Goal: Task Accomplishment & Management: Use online tool/utility

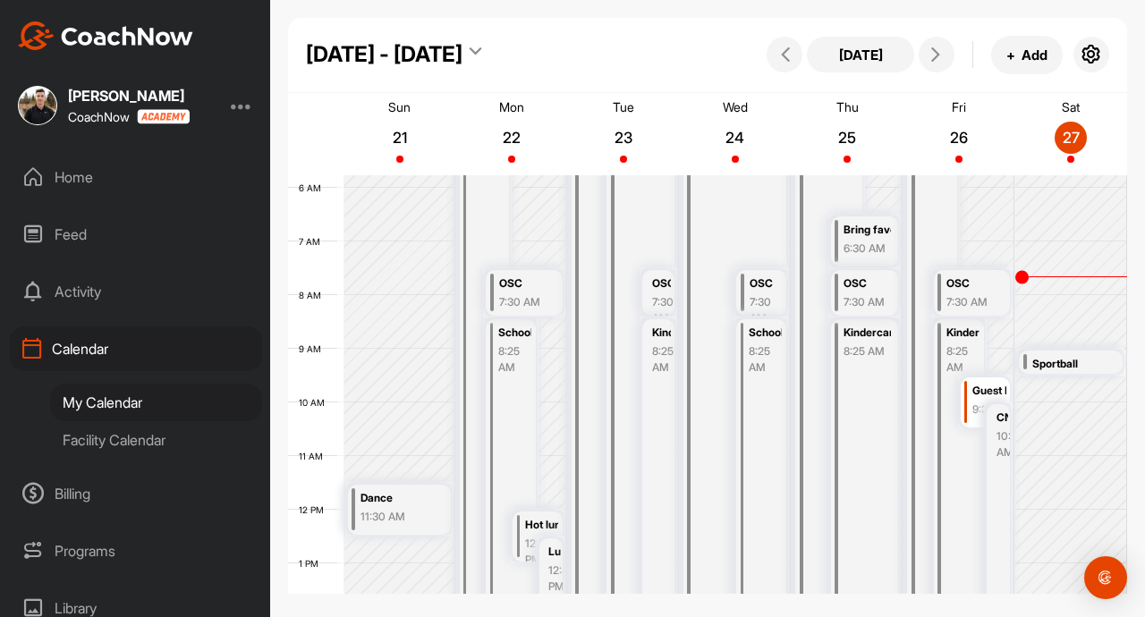
click at [137, 435] on div "Facility Calendar" at bounding box center [156, 440] width 212 height 38
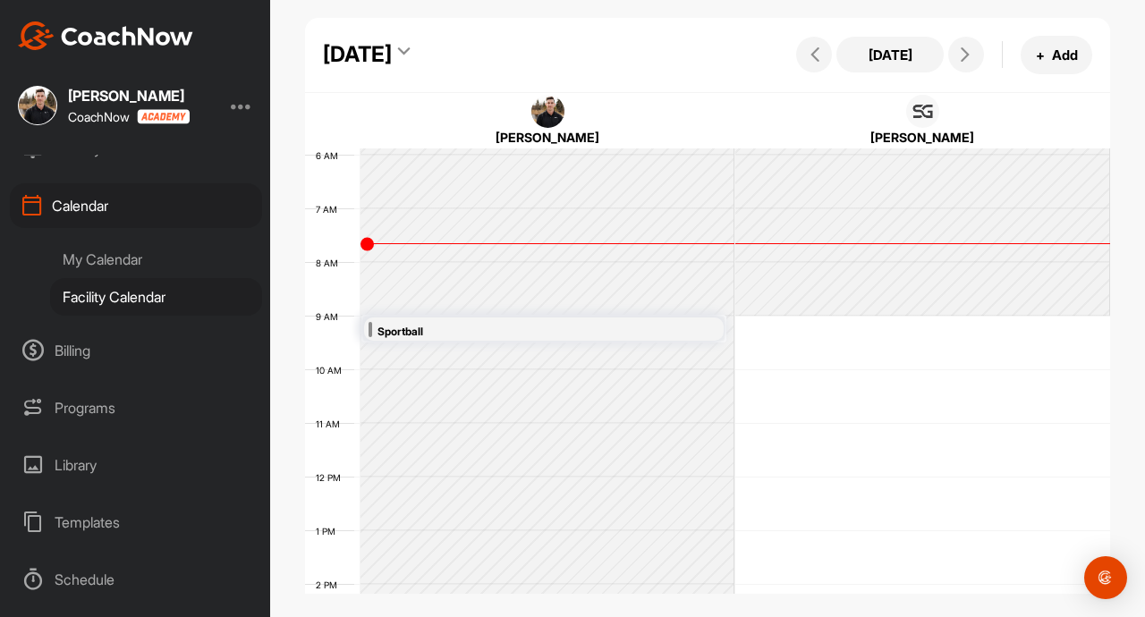
scroll to position [155, 0]
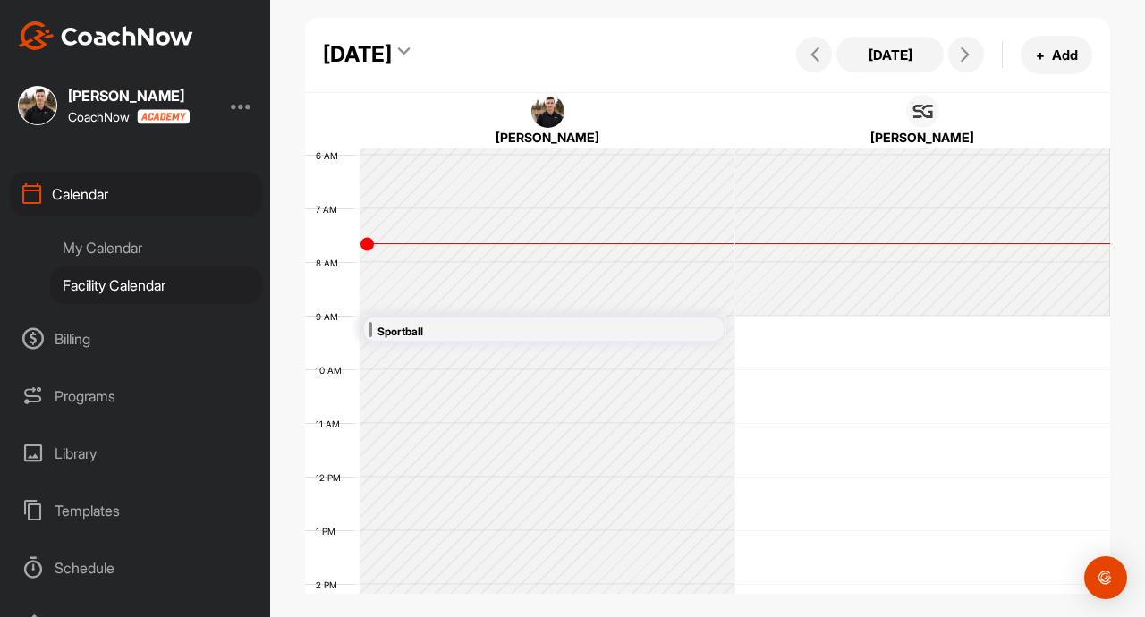
click at [118, 401] on div "Programs" at bounding box center [136, 396] width 252 height 45
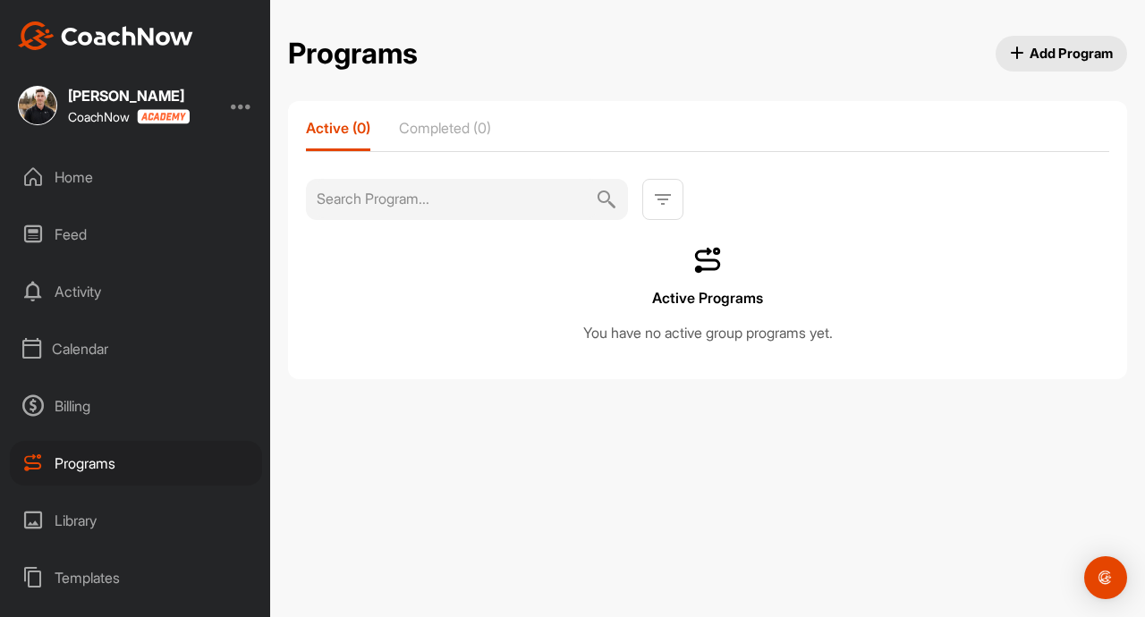
click at [1036, 54] on span "Add Program" at bounding box center [1062, 53] width 104 height 19
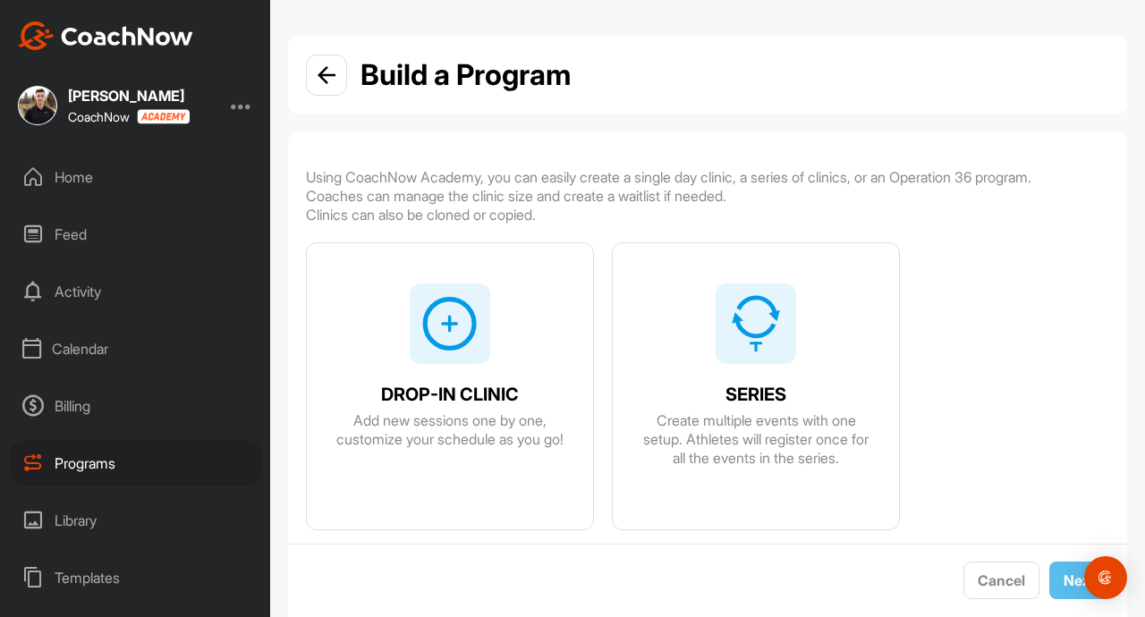
click at [557, 308] on div "DROP-IN CLINIC Add new sessions one by one, customize your schedule as you go!" at bounding box center [450, 406] width 286 height 326
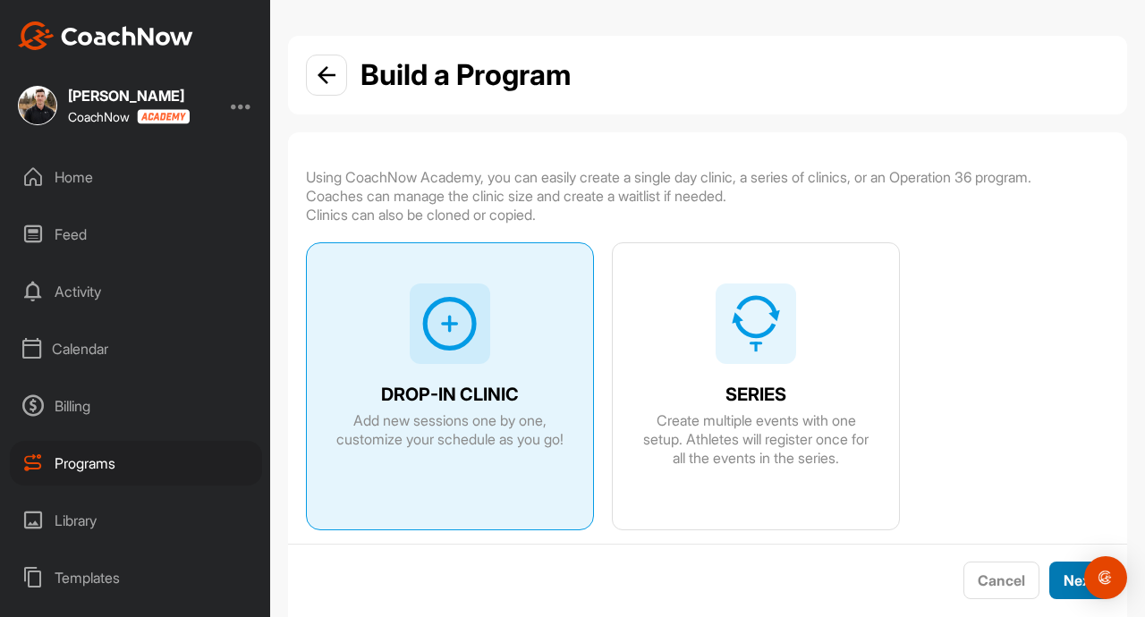
click at [1060, 575] on button "Next" at bounding box center [1079, 580] width 61 height 38
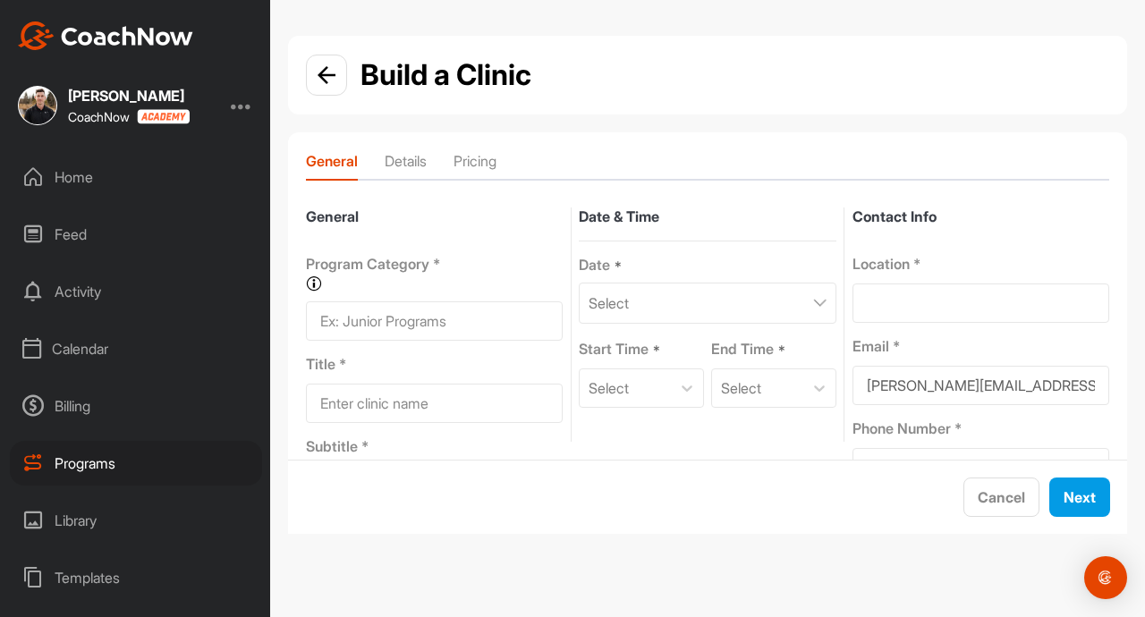
click at [415, 168] on li "Details" at bounding box center [405, 164] width 42 height 29
click at [322, 77] on img at bounding box center [326, 75] width 18 height 18
